Goal: Task Accomplishment & Management: Use online tool/utility

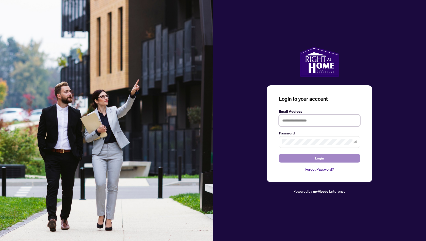
type input "**********"
click at [314, 158] on button "Login" at bounding box center [319, 158] width 81 height 9
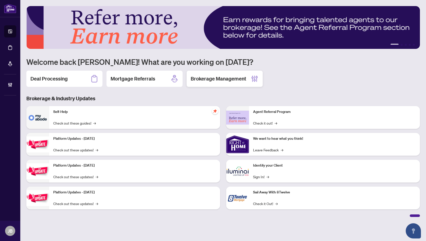
click at [213, 78] on h2 "Brokerage Management" at bounding box center [219, 78] width 56 height 7
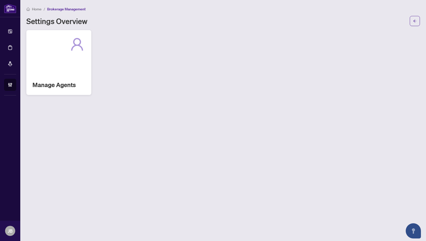
click at [65, 70] on div "Manage Agents" at bounding box center [58, 62] width 65 height 65
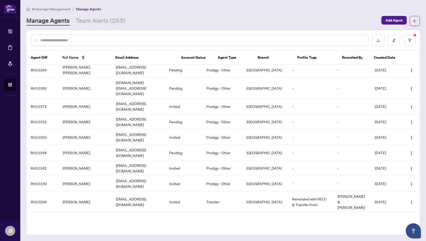
scroll to position [421, 0]
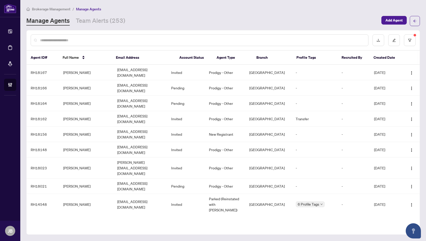
click at [52, 8] on span "Brokerage Management" at bounding box center [51, 9] width 39 height 5
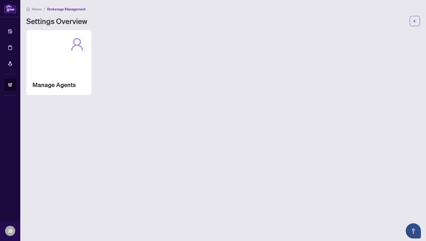
click at [33, 9] on span "Home" at bounding box center [37, 9] width 10 height 5
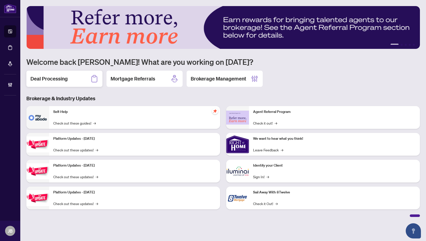
click at [54, 80] on h2 "Deal Processing" at bounding box center [48, 78] width 37 height 7
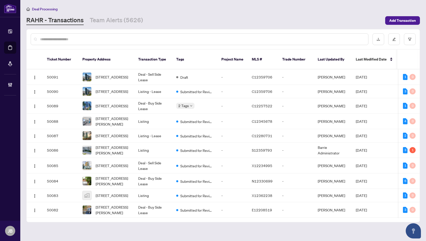
click at [45, 40] on input "text" at bounding box center [202, 39] width 324 height 6
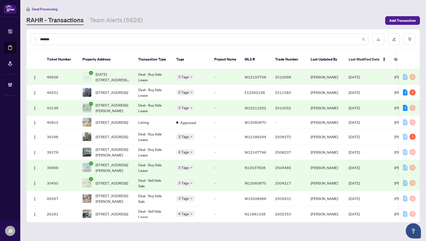
type input "*******"
click at [105, 90] on span "[STREET_ADDRESS]" at bounding box center [112, 93] width 32 height 6
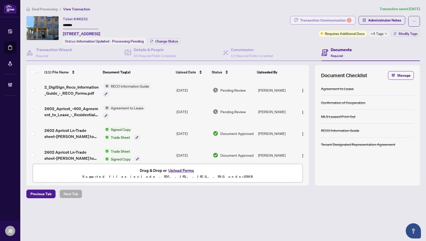
click at [320, 20] on div "Transaction Communication 2" at bounding box center [325, 20] width 51 height 8
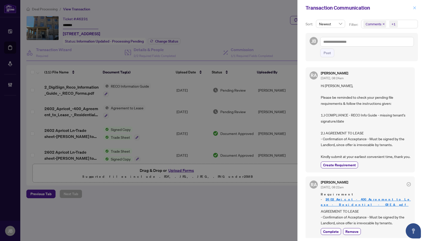
click at [414, 8] on icon "close" at bounding box center [415, 8] width 4 height 4
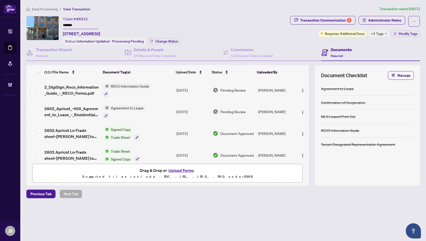
click at [120, 84] on span "RECO Information Guide" at bounding box center [130, 86] width 42 height 6
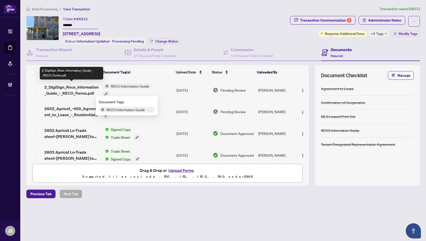
click at [75, 86] on span "2_DigiSign_Reco_Information_Guide_-_RECO_Forms.pdf" at bounding box center [71, 90] width 54 height 12
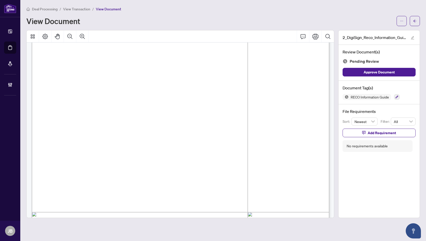
scroll to position [4783, 0]
click at [77, 8] on span "View Transaction" at bounding box center [76, 9] width 27 height 5
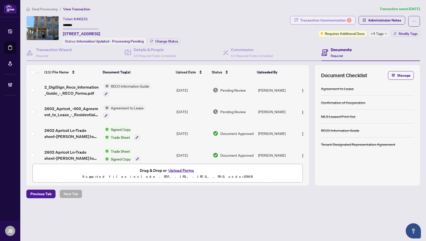
click at [311, 19] on div "Transaction Communication 2" at bounding box center [325, 20] width 51 height 8
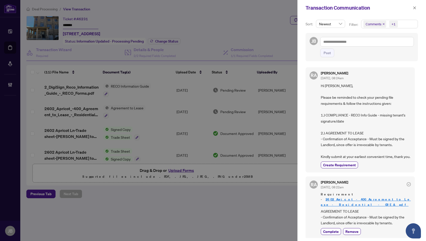
click at [63, 109] on div at bounding box center [213, 120] width 426 height 241
click at [70, 109] on div at bounding box center [213, 120] width 426 height 241
click at [415, 7] on icon "close" at bounding box center [415, 8] width 4 height 4
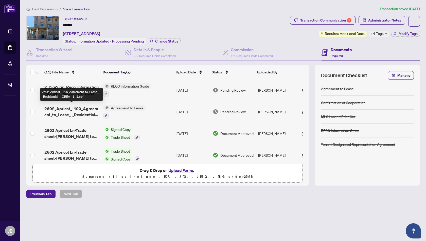
click at [66, 111] on span "2602_Apricot_-400_Agreement_to_Lease_-_Residential_-_OREA__1_ 1.pdf" at bounding box center [71, 112] width 54 height 12
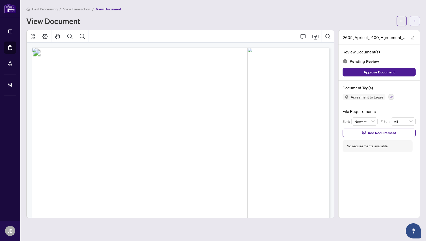
click at [413, 22] on icon "arrow-left" at bounding box center [415, 21] width 4 height 4
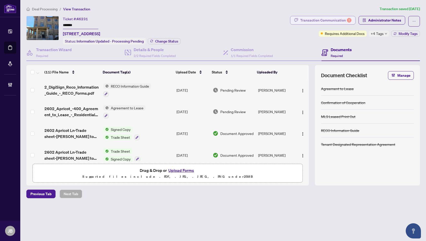
click at [323, 21] on div "Transaction Communication 2" at bounding box center [325, 20] width 51 height 8
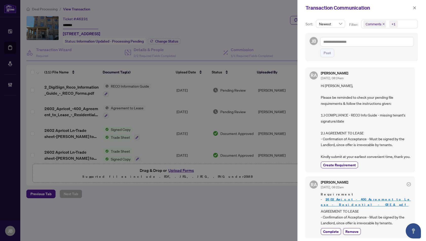
click at [260, 25] on div at bounding box center [213, 120] width 426 height 241
click at [76, 108] on div at bounding box center [213, 120] width 426 height 241
click at [83, 109] on div at bounding box center [213, 120] width 426 height 241
click at [415, 8] on icon "close" at bounding box center [415, 8] width 4 height 4
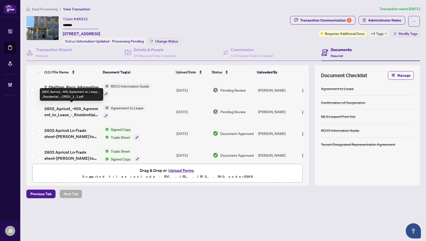
click at [76, 107] on span "2602_Apricot_-400_Agreement_to_Lease_-_Residential_-_OREA__1_ 1.pdf" at bounding box center [71, 112] width 54 height 12
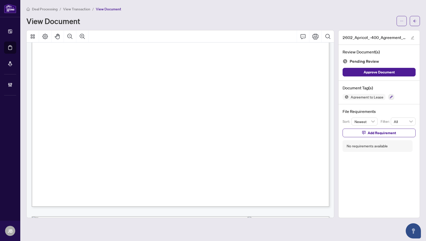
scroll to position [217, 0]
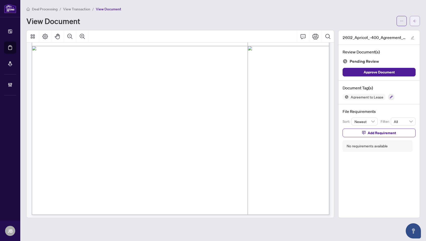
click at [413, 20] on icon "arrow-left" at bounding box center [415, 21] width 4 height 4
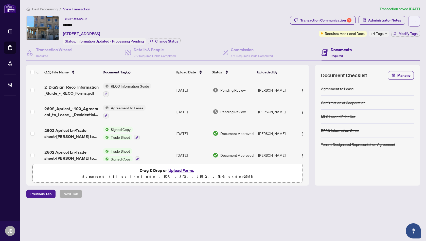
click at [414, 20] on icon "ellipsis" at bounding box center [414, 22] width 4 height 4
click at [240, 38] on div "Ticket #: 46231 ******* [STREET_ADDRESS] Status: Information Updated - Processi…" at bounding box center [157, 30] width 262 height 29
